Goal: Transaction & Acquisition: Purchase product/service

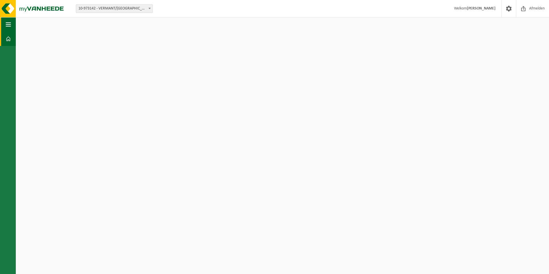
click at [12, 27] on button "Navigatie" at bounding box center [8, 24] width 16 height 14
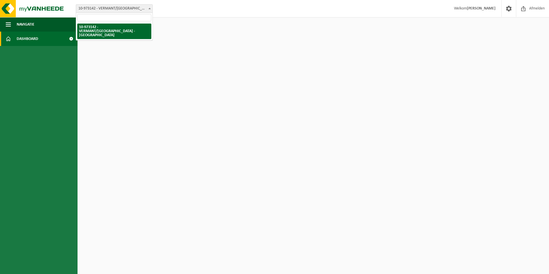
click at [104, 9] on span "10-973142 - VERMANT/[GEOGRAPHIC_DATA] - [GEOGRAPHIC_DATA]" at bounding box center [114, 9] width 76 height 8
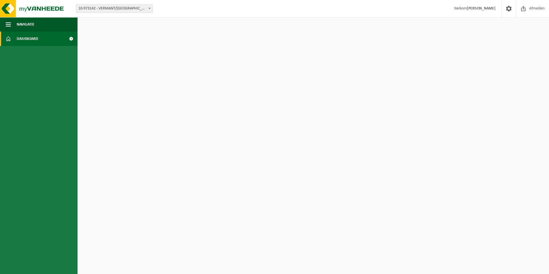
click at [138, 43] on html "Vestiging: 10-973142 - VERMANT/WILRIJK - WILRIJK 10-973142 - VERMANT/WILRIJK - …" at bounding box center [274, 137] width 549 height 274
click at [28, 40] on span "Dashboard" at bounding box center [28, 39] width 22 height 14
click at [8, 26] on span "button" at bounding box center [8, 24] width 5 height 14
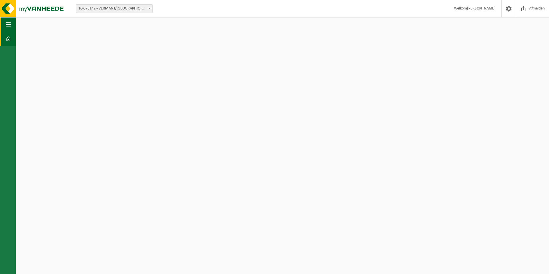
click at [8, 26] on span "button" at bounding box center [8, 24] width 5 height 14
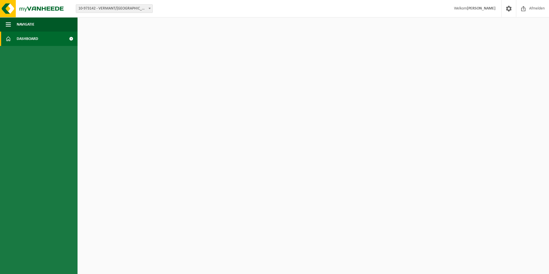
click at [7, 42] on span at bounding box center [8, 39] width 5 height 14
click at [210, 110] on html "Vestiging: 10-973142 - VERMANT/WILRIJK - [GEOGRAPHIC_DATA] 10-973142 - VERMANT/…" at bounding box center [274, 137] width 549 height 274
click at [533, 11] on span "Afmelden" at bounding box center [537, 8] width 18 height 17
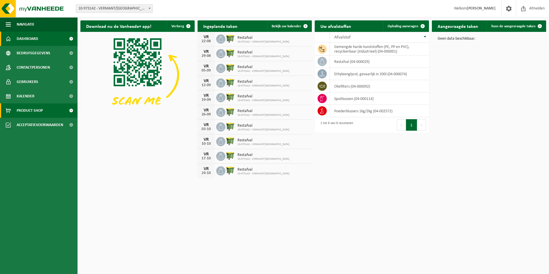
click at [30, 109] on span "Product Shop" at bounding box center [30, 110] width 26 height 14
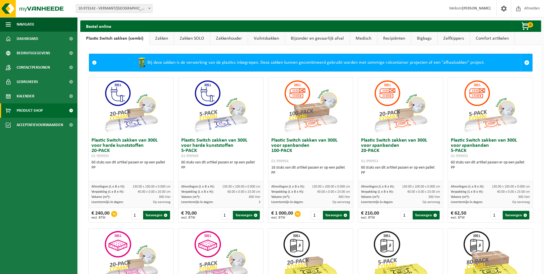
click at [270, 38] on link "Vuilnisbakken" at bounding box center [266, 38] width 37 height 13
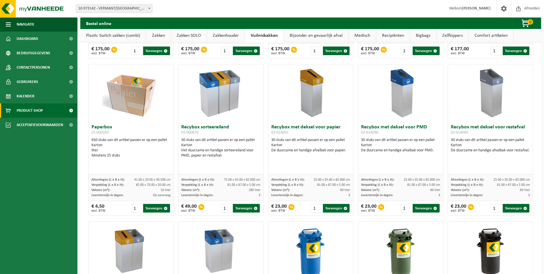
scroll to position [129, 0]
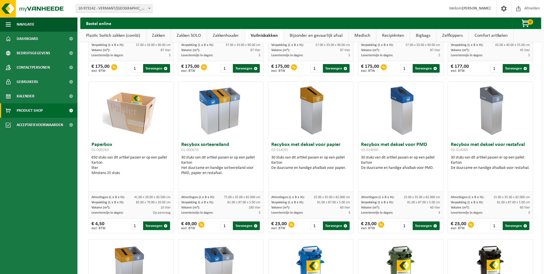
click at [486, 115] on img at bounding box center [490, 110] width 57 height 57
click at [510, 227] on button "Toevoegen" at bounding box center [516, 225] width 27 height 9
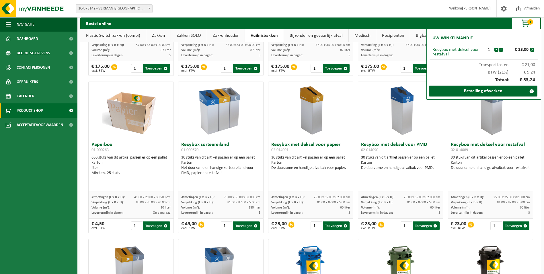
click at [527, 124] on div at bounding box center [490, 110] width 85 height 57
click at [533, 48] on button "x" at bounding box center [533, 50] width 4 height 4
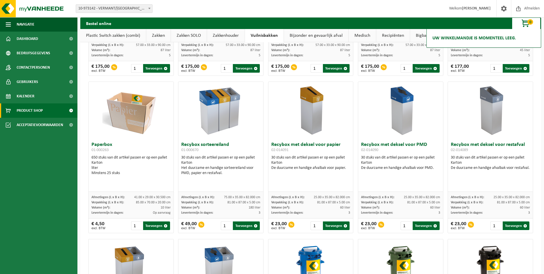
click at [117, 36] on link "Plastic Switch zakken (combi)" at bounding box center [113, 35] width 66 height 13
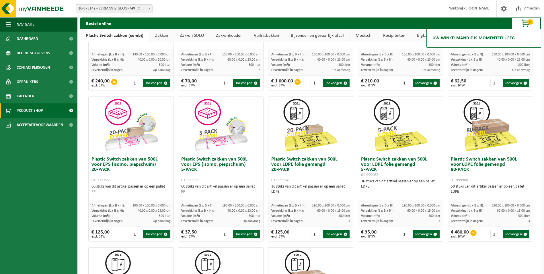
scroll to position [144, 0]
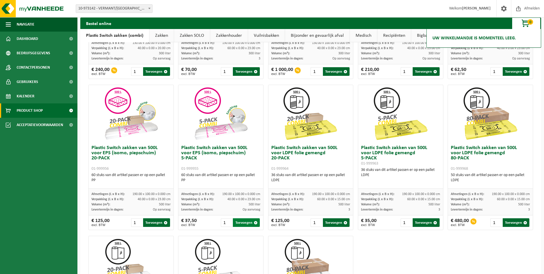
click at [245, 221] on button "Toevoegen" at bounding box center [246, 222] width 27 height 9
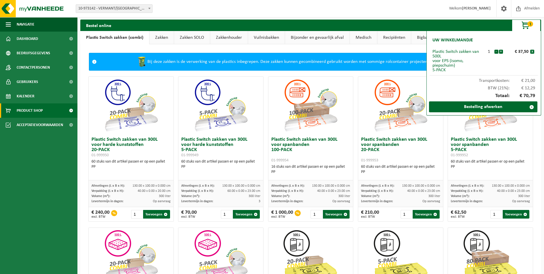
scroll to position [0, 0]
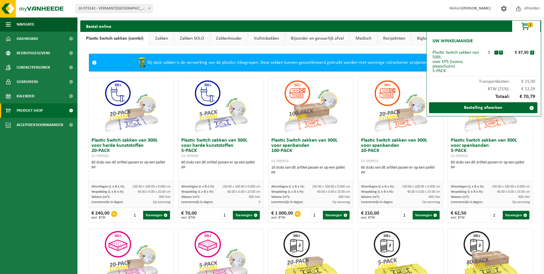
click at [218, 40] on link "Zakkenhouder" at bounding box center [229, 38] width 38 height 13
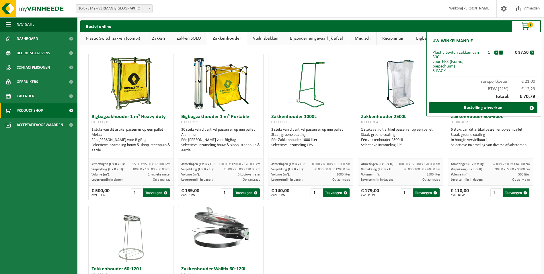
click at [264, 37] on link "Vuilnisbakken" at bounding box center [265, 38] width 37 height 13
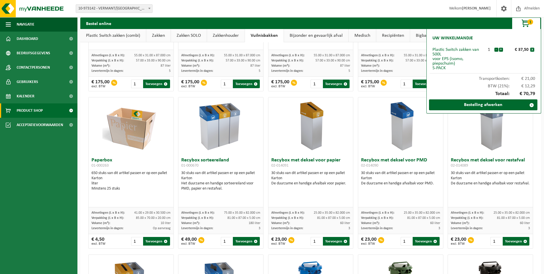
scroll to position [115, 0]
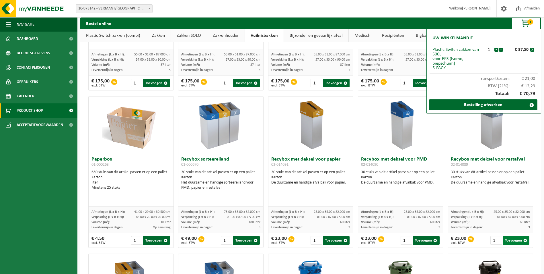
click at [510, 242] on button "Toevoegen" at bounding box center [516, 240] width 27 height 9
